Goal: Information Seeking & Learning: Find specific fact

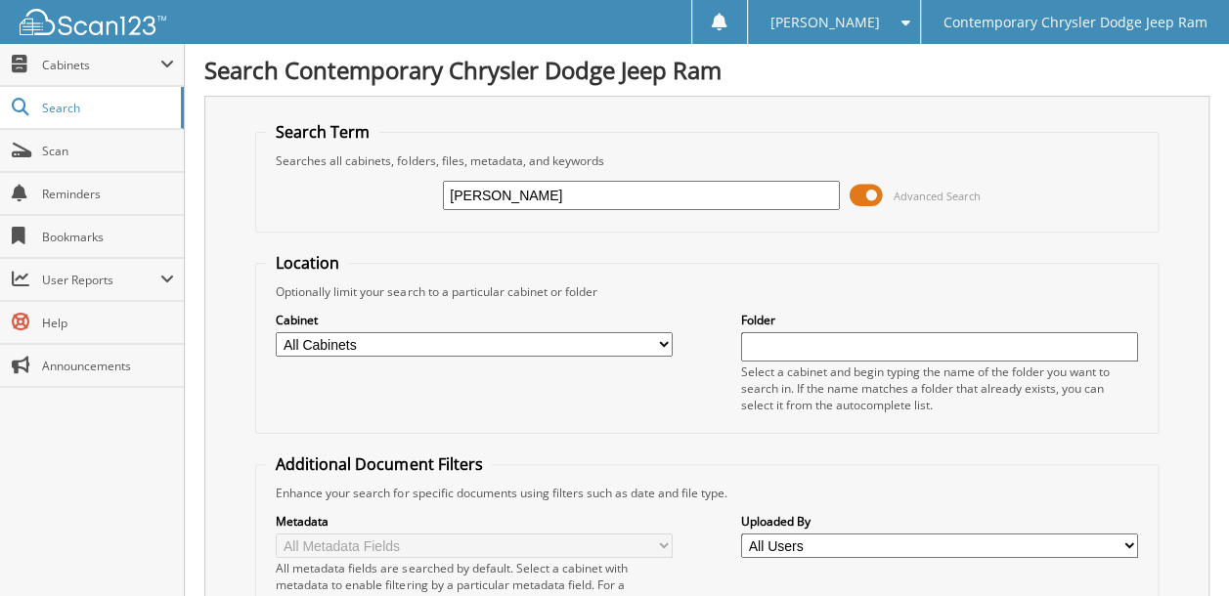
type input "[PERSON_NAME]"
click at [383, 340] on select "All Cabinets ACCOUNTING ACCOUNTS PAYABLE 2012 ACCOUNTS PAYABLE 2013 ACCOUNTS PA…" at bounding box center [474, 344] width 397 height 24
select select "50764"
click at [276, 332] on select "All Cabinets ACCOUNTING ACCOUNTS PAYABLE 2012 ACCOUNTS PAYABLE 2013 ACCOUNTS PA…" at bounding box center [474, 344] width 397 height 24
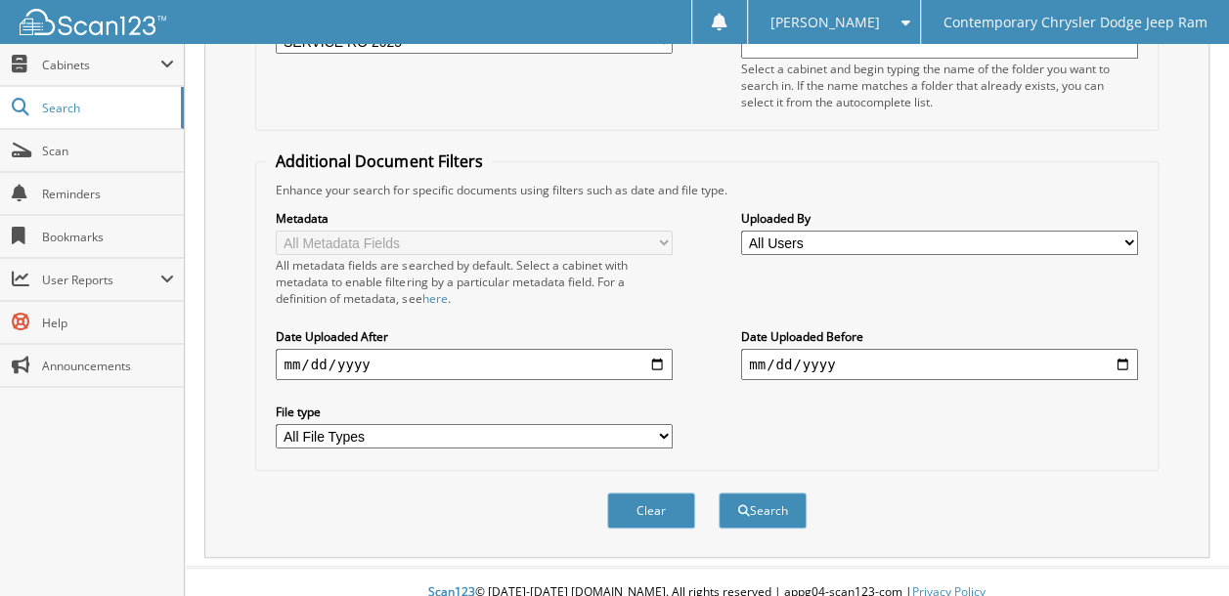
scroll to position [303, 0]
click at [757, 493] on button "Search" at bounding box center [762, 511] width 88 height 36
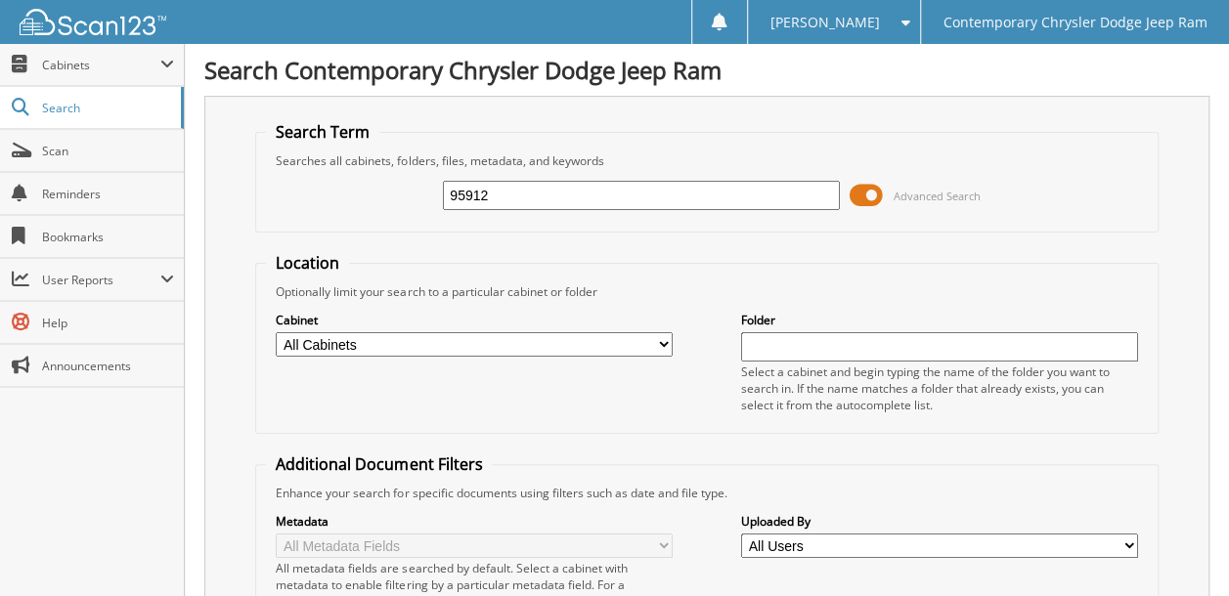
type input "95912"
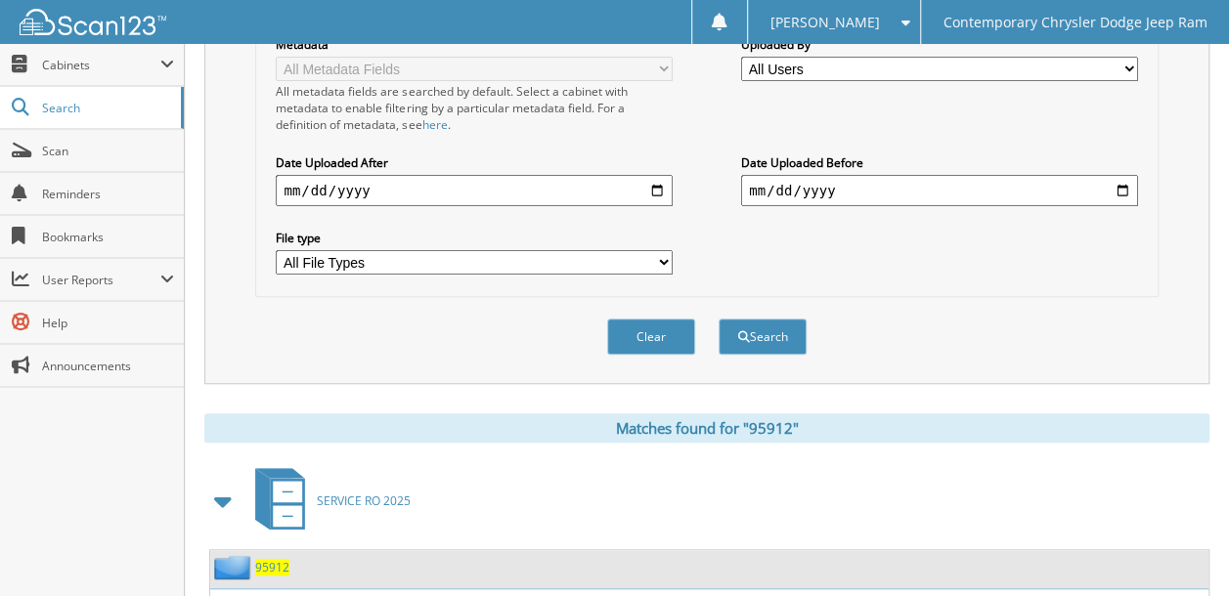
scroll to position [684, 0]
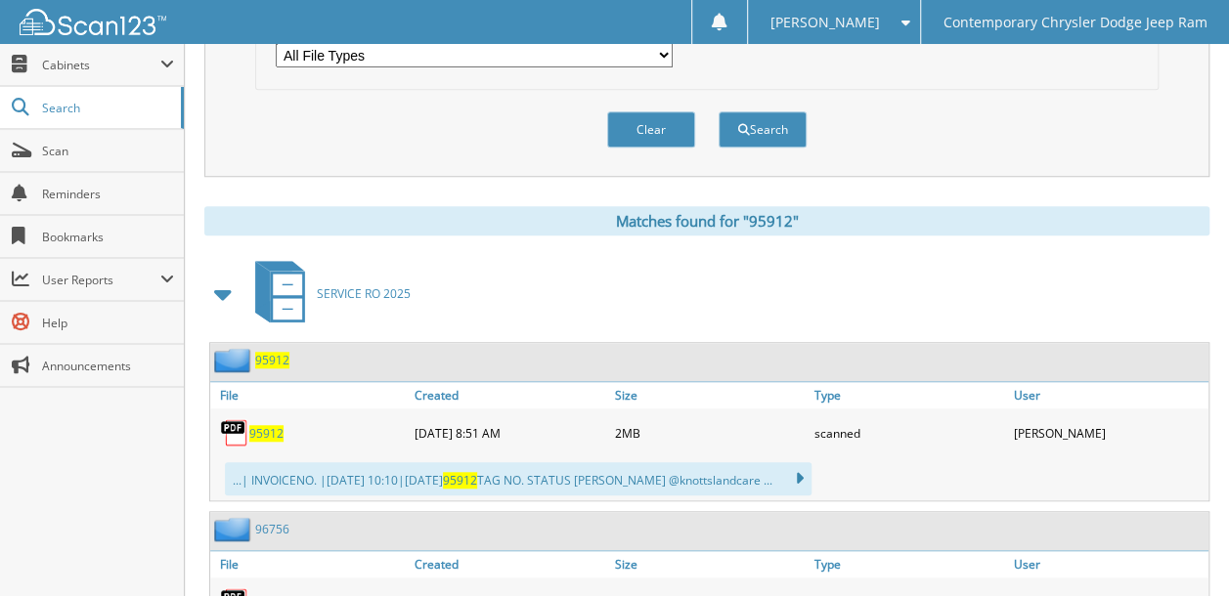
click at [274, 352] on span "95912" at bounding box center [272, 360] width 34 height 17
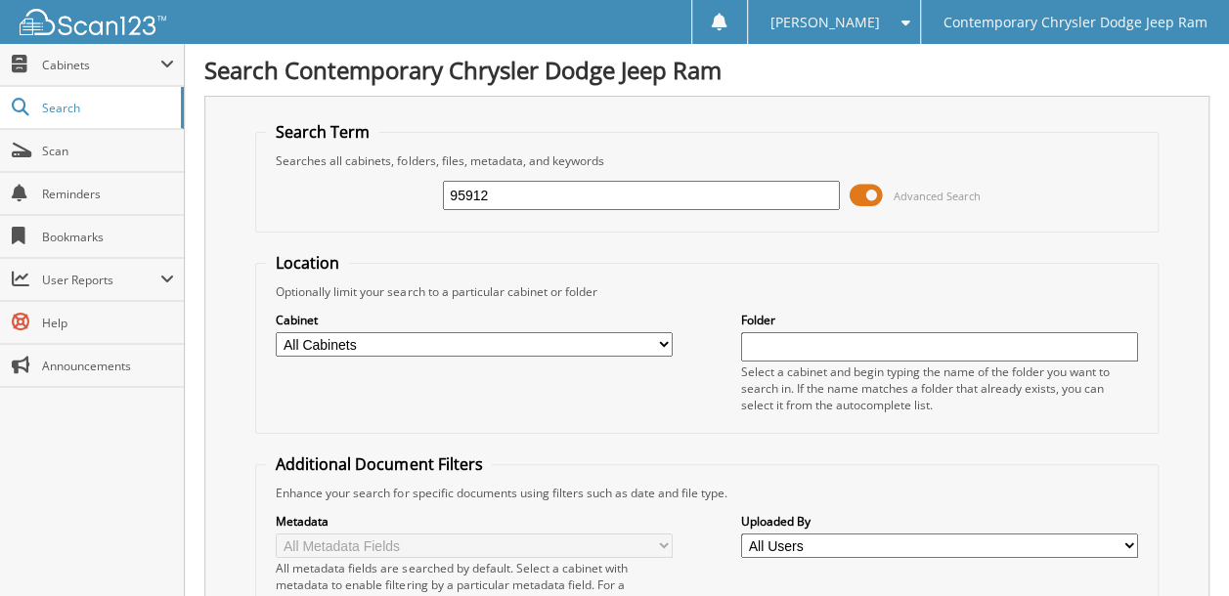
drag, startPoint x: 532, startPoint y: 195, endPoint x: 387, endPoint y: 207, distance: 145.2
click at [391, 202] on div "95912 Advanced Search" at bounding box center [706, 195] width 881 height 53
type input "95909"
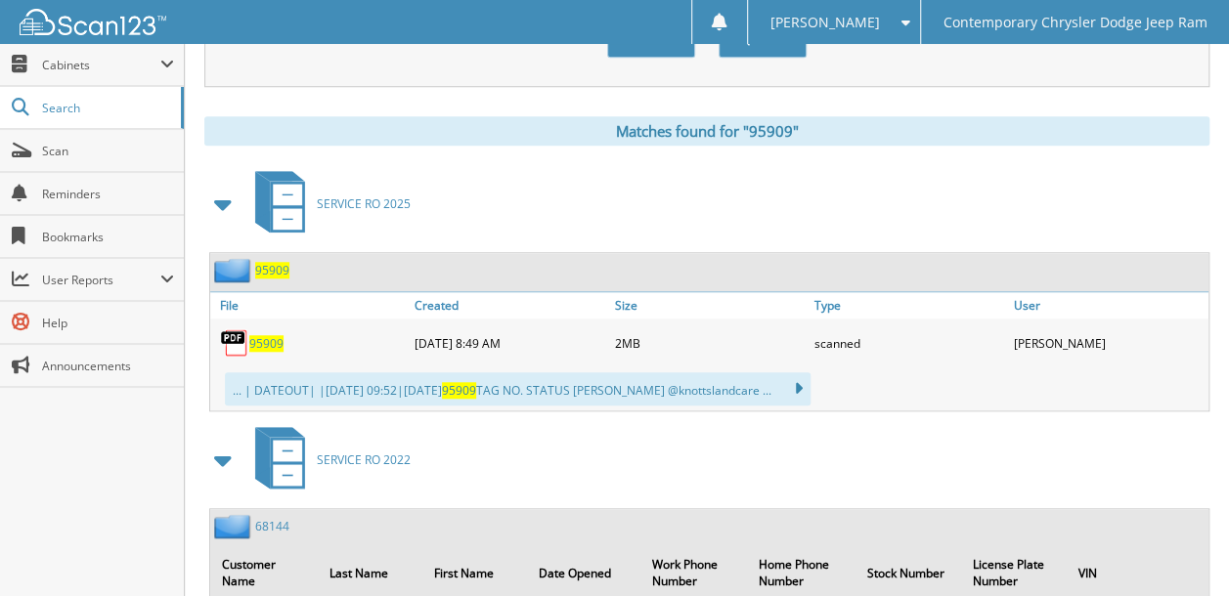
scroll to position [782, 0]
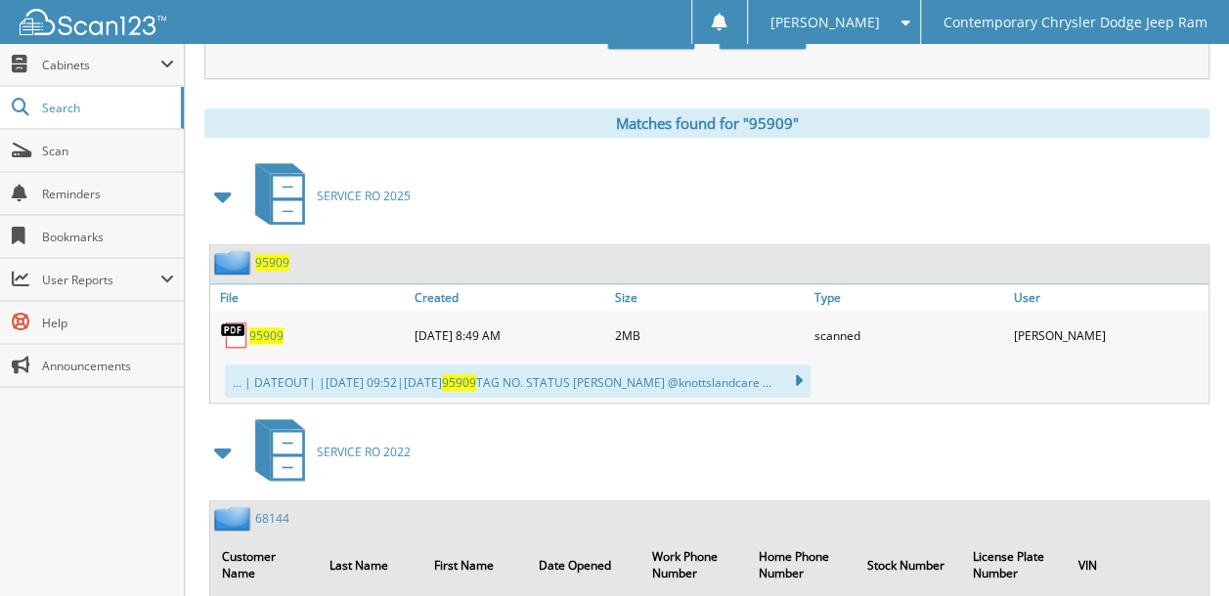
click at [275, 254] on span "95909" at bounding box center [272, 262] width 34 height 17
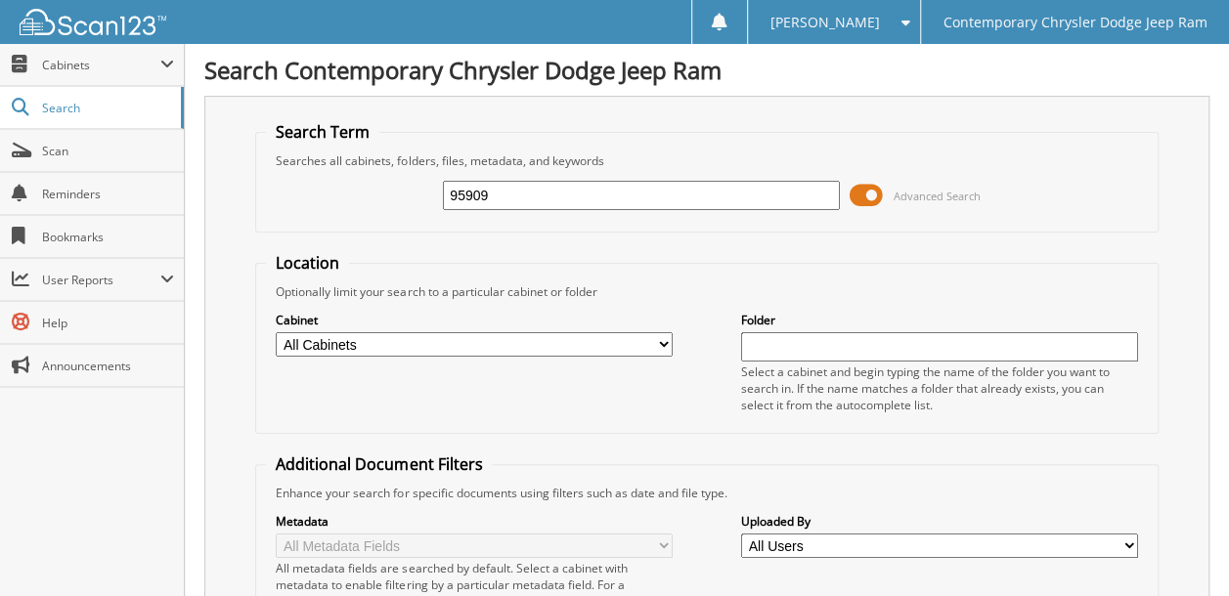
drag, startPoint x: 499, startPoint y: 190, endPoint x: 371, endPoint y: 195, distance: 127.2
click at [371, 194] on div "95909 Advanced Search" at bounding box center [706, 195] width 881 height 53
type input "96162"
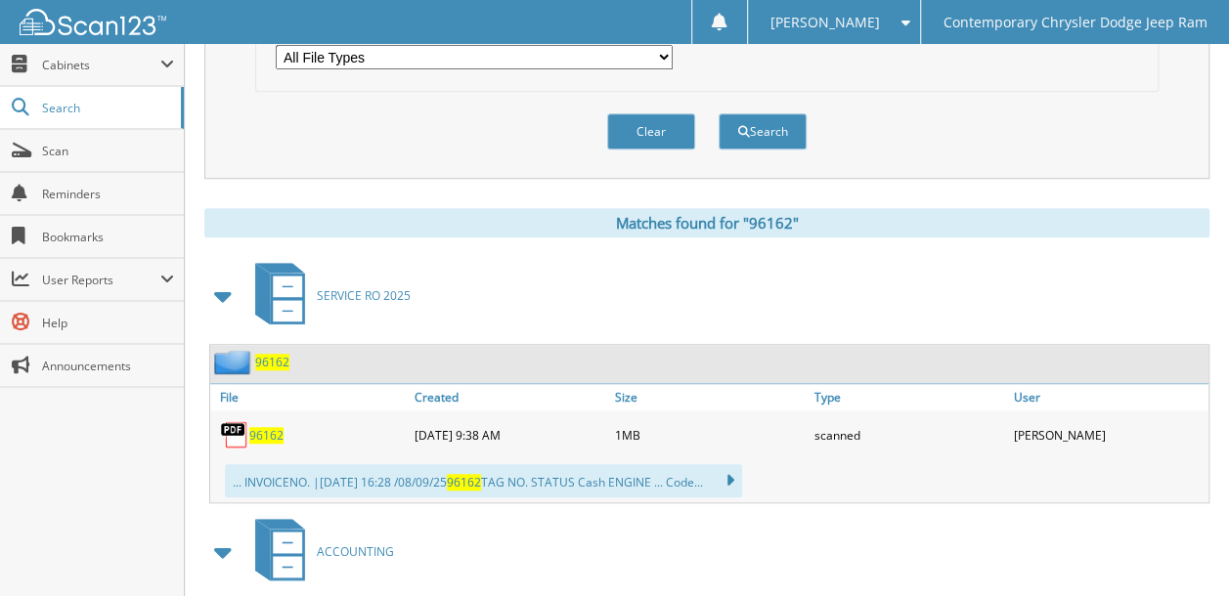
scroll to position [684, 0]
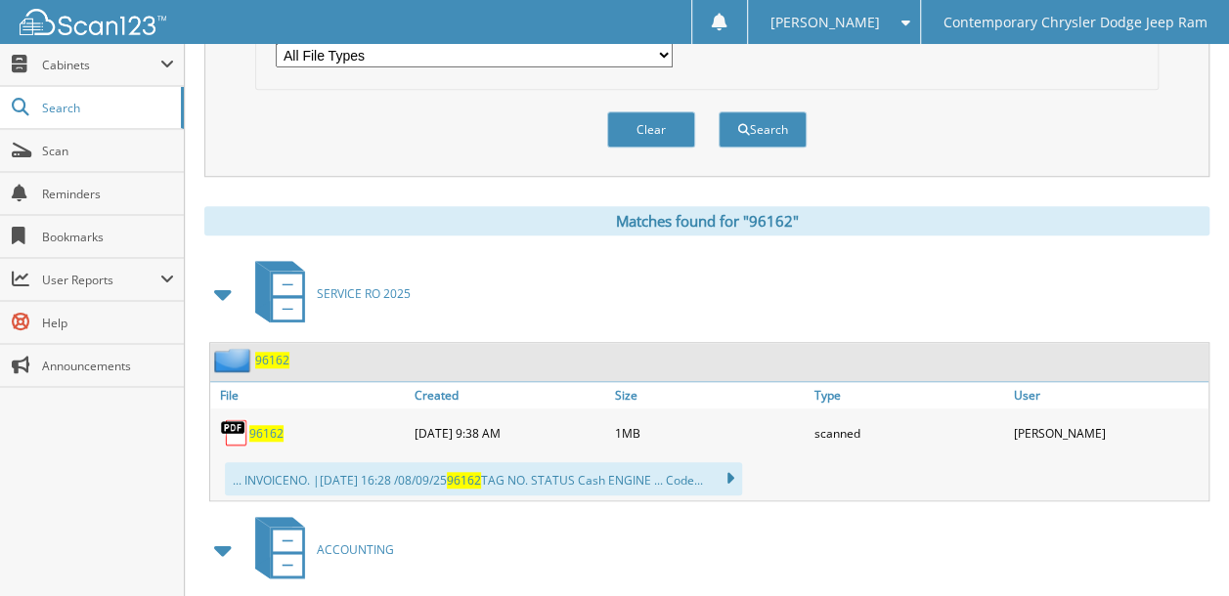
click at [268, 352] on span "96162" at bounding box center [272, 360] width 34 height 17
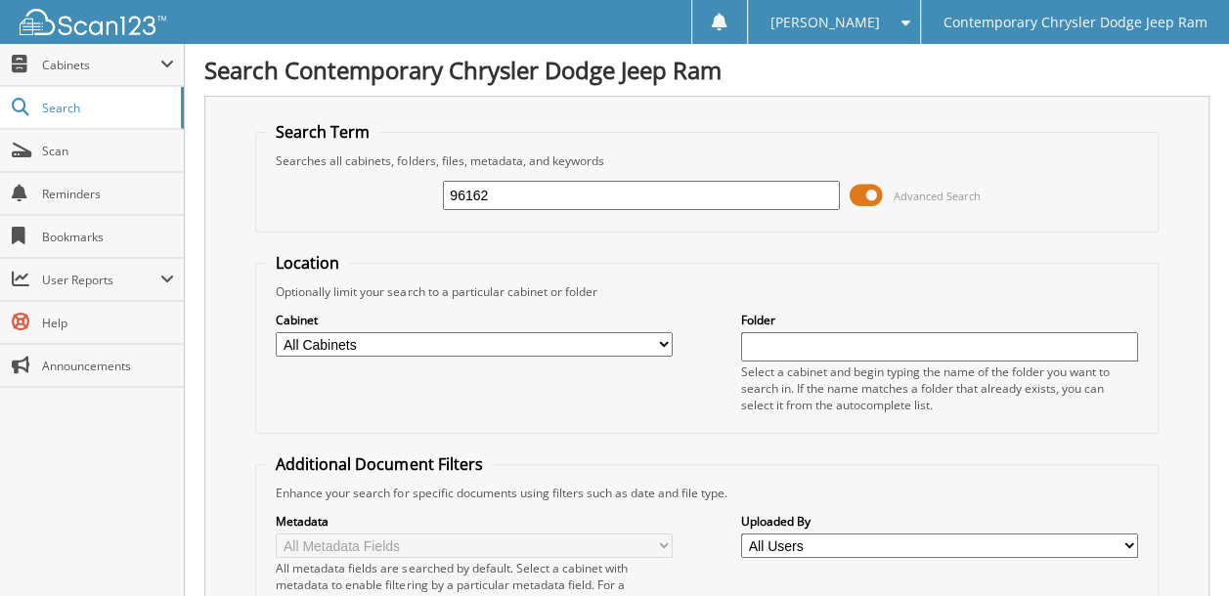
drag, startPoint x: 499, startPoint y: 194, endPoint x: 313, endPoint y: 195, distance: 185.7
click at [313, 195] on div "96162 Advanced Search" at bounding box center [706, 195] width 881 height 53
type input "96161"
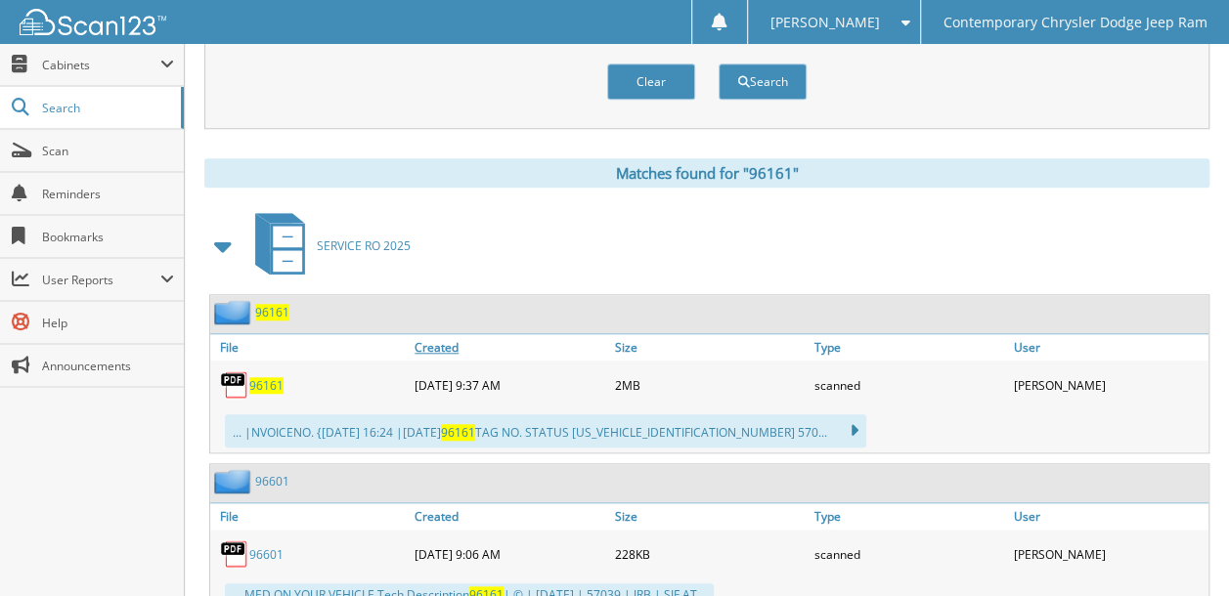
scroll to position [782, 0]
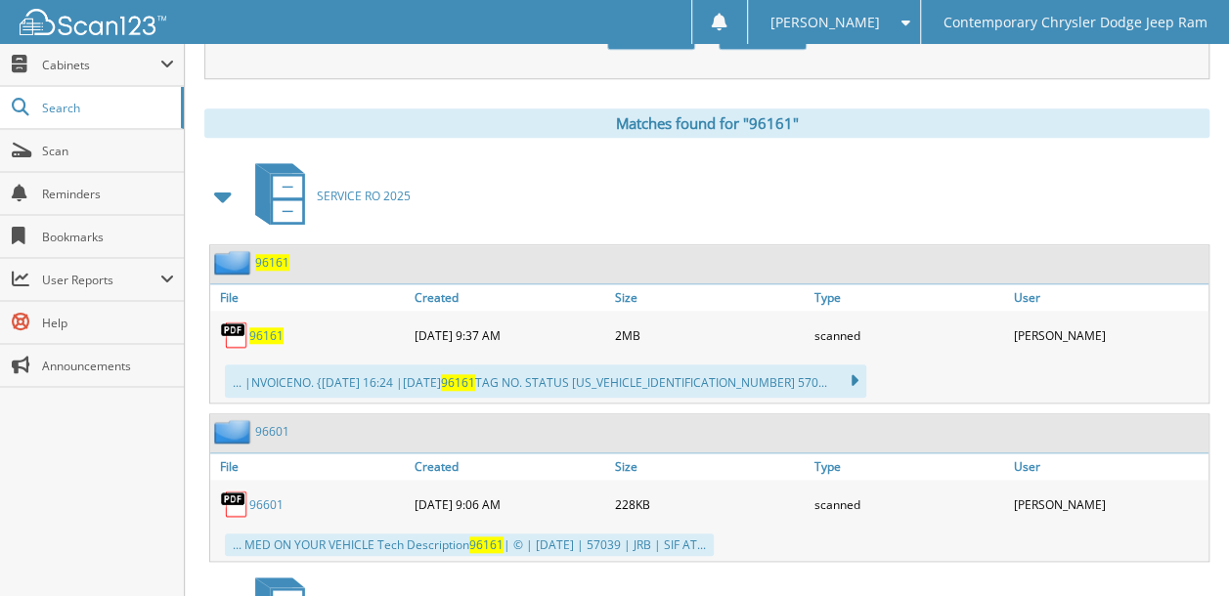
click at [274, 254] on span "96161" at bounding box center [272, 262] width 34 height 17
